Goal: Task Accomplishment & Management: Manage account settings

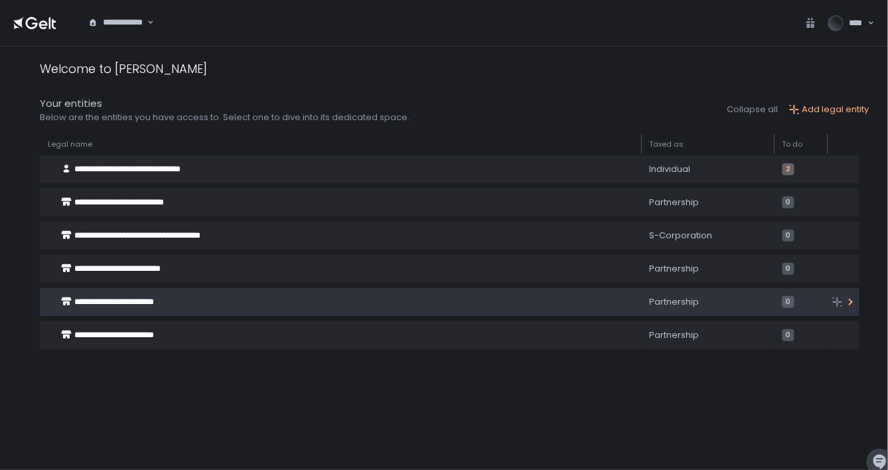
click at [116, 298] on span "**********" at bounding box center [114, 301] width 80 height 9
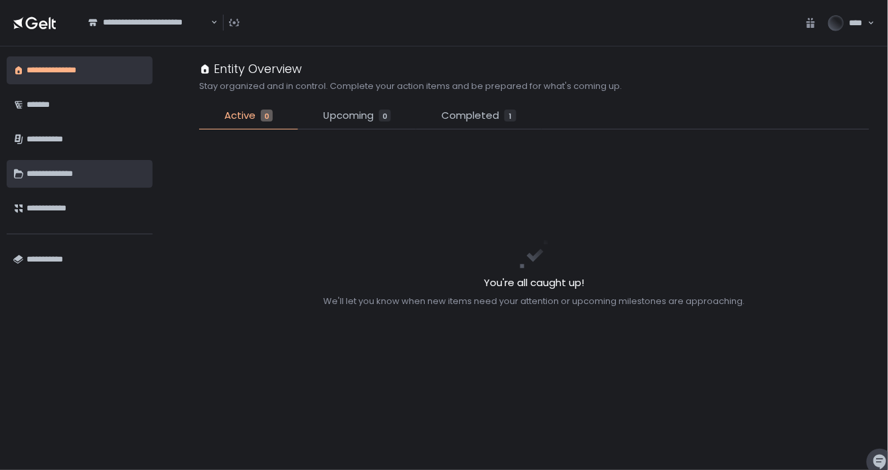
click at [65, 175] on div "**********" at bounding box center [87, 174] width 120 height 23
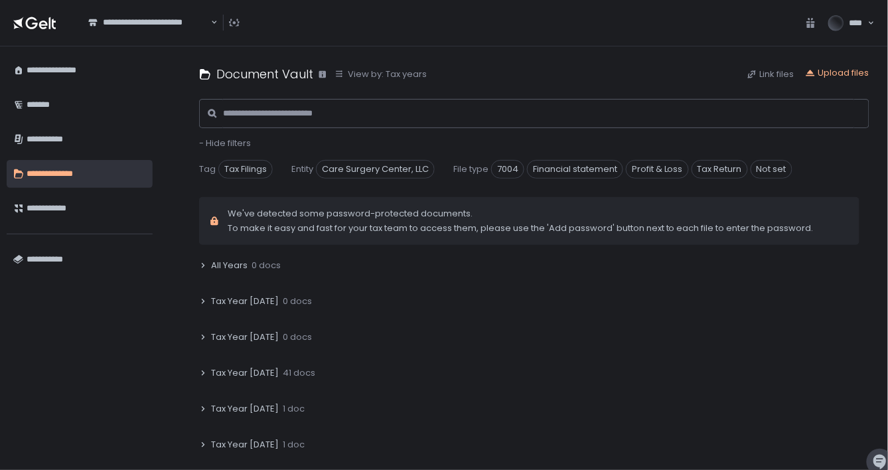
click at [250, 374] on span "Tax Year [DATE]" at bounding box center [245, 373] width 68 height 12
